Goal: Information Seeking & Learning: Learn about a topic

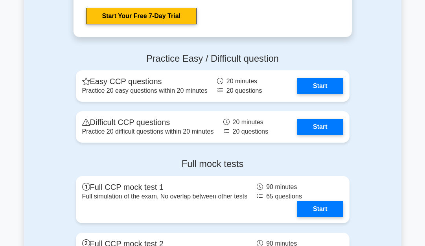
scroll to position [1376, 0]
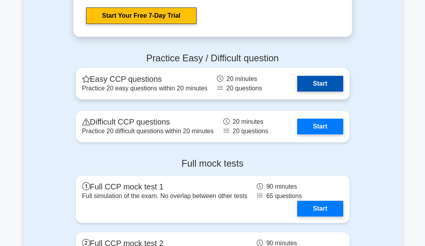
click at [317, 83] on link "Start" at bounding box center [320, 84] width 46 height 16
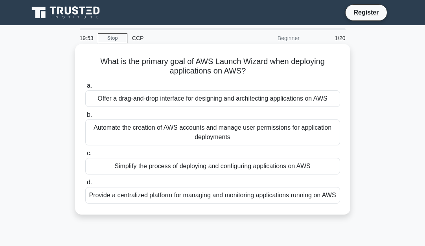
click at [167, 96] on div "Offer a drag-and-drop interface for designing and architecting applications on …" at bounding box center [212, 98] width 255 height 17
click at [85, 88] on input "a. Offer a drag-and-drop interface for designing and architecting applications …" at bounding box center [85, 85] width 0 height 5
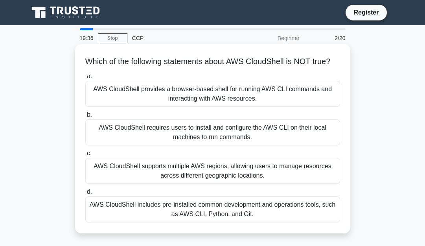
click at [141, 127] on div "AWS CloudShell requires users to install and configure the AWS CLI on their loc…" at bounding box center [212, 132] width 255 height 26
click at [85, 118] on input "b. AWS CloudShell requires users to install and configure the AWS CLI on their …" at bounding box center [85, 114] width 0 height 5
